Goal: Transaction & Acquisition: Purchase product/service

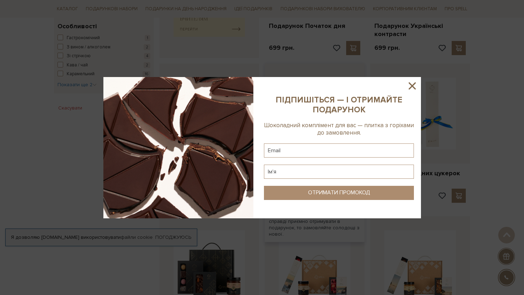
scroll to position [388, 0]
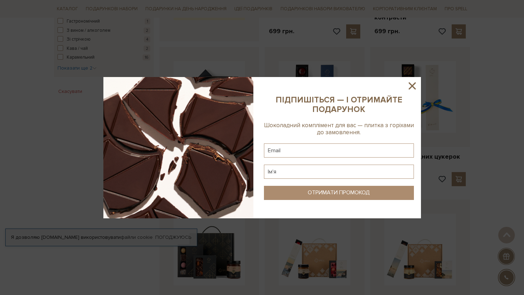
drag, startPoint x: 414, startPoint y: 84, endPoint x: 417, endPoint y: 96, distance: 12.2
click at [414, 84] on icon at bounding box center [412, 85] width 7 height 7
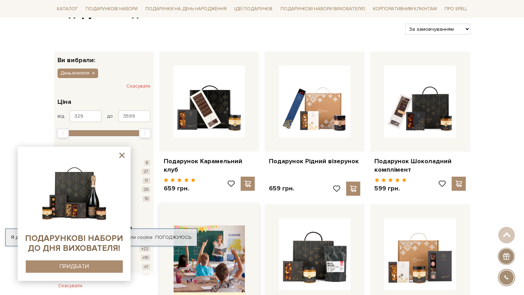
scroll to position [71, 0]
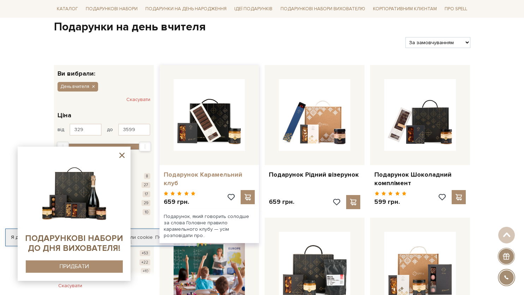
click at [248, 173] on link "Подарунок Карамельний клуб" at bounding box center [209, 179] width 91 height 17
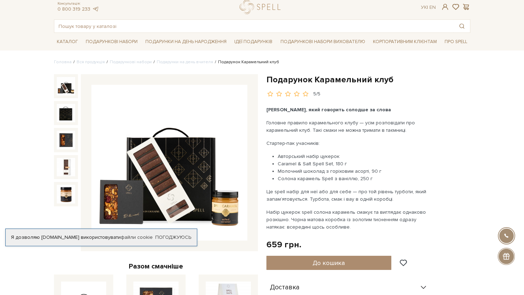
scroll to position [35, 0]
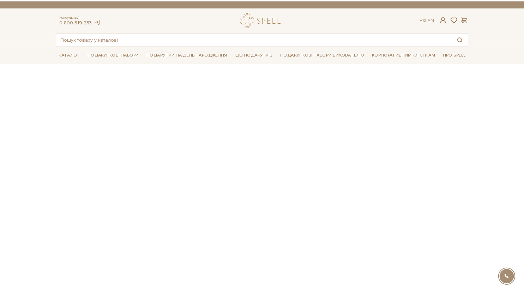
scroll to position [71, 0]
